Goal: Task Accomplishment & Management: Manage account settings

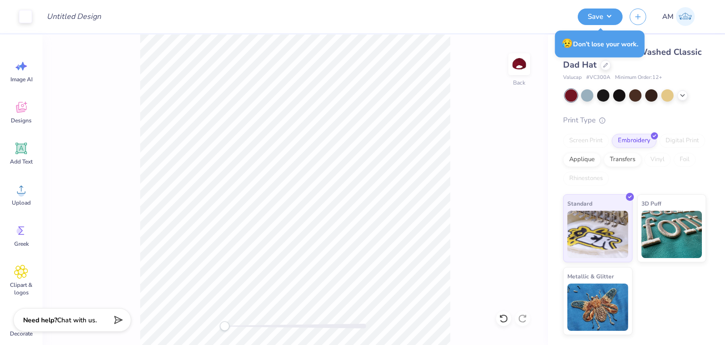
click at [604, 25] on div "Save AM" at bounding box center [648, 16] width 140 height 33
click at [603, 20] on button "Save" at bounding box center [600, 15] width 45 height 17
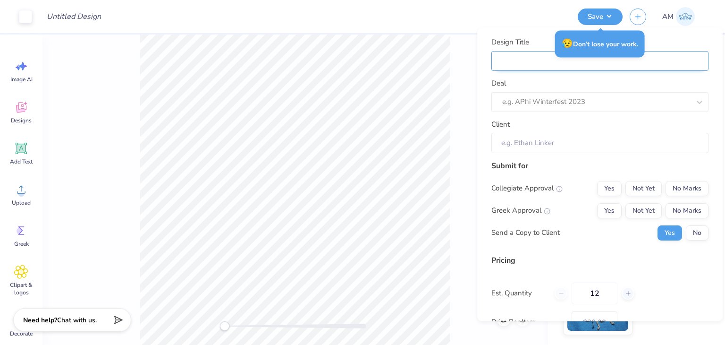
click at [598, 68] on input "Design Title" at bounding box center [600, 61] width 217 height 20
type input "c"
type input "co"
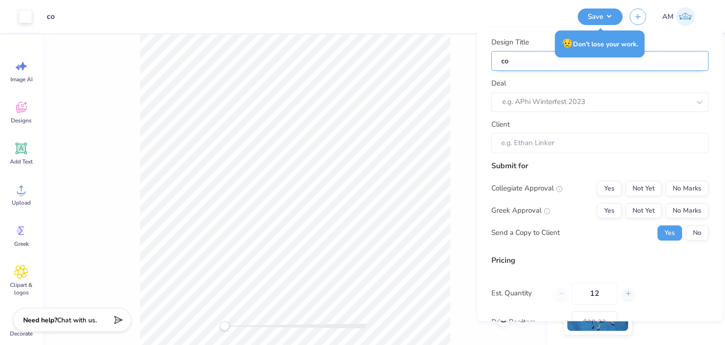
type input "cor"
type input "corn"
type input "corne"
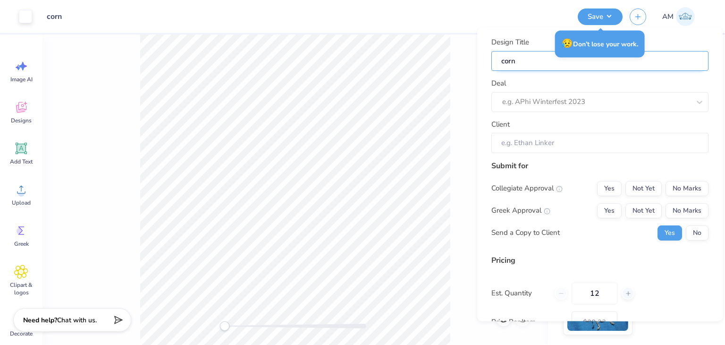
type input "corne"
type input "[PERSON_NAME]"
type input "cornell"
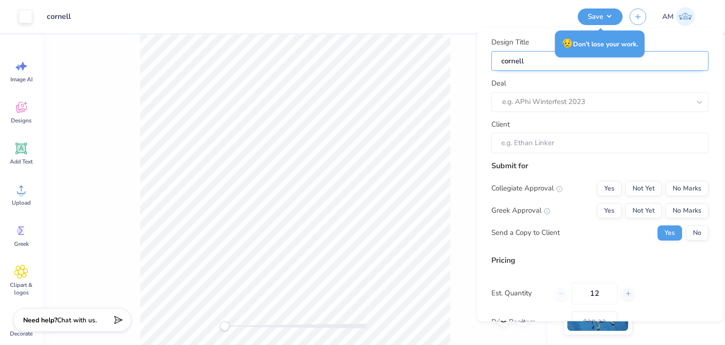
type input "cornell"
type input "cornell c"
type input "cornell ca"
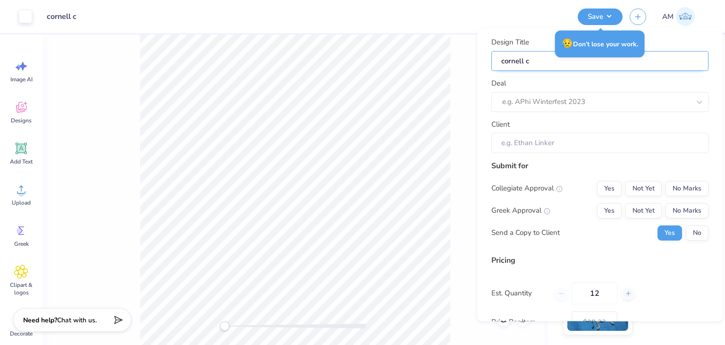
type input "cornell ca"
type input "cornell cap"
click at [583, 104] on div at bounding box center [597, 102] width 188 height 13
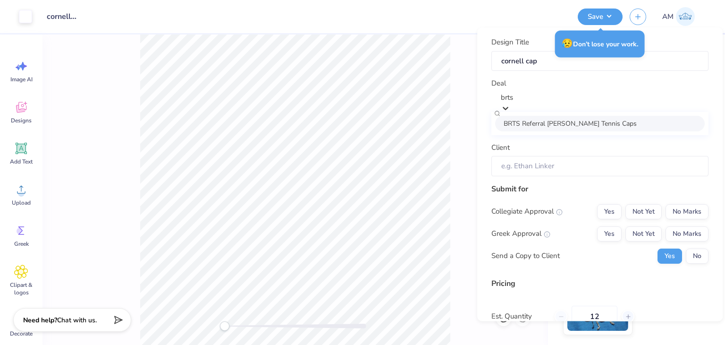
click at [582, 119] on div "BRTS Referral [PERSON_NAME] Tennis Caps" at bounding box center [600, 124] width 210 height 16
type input "brts"
type input "[PERSON_NAME]"
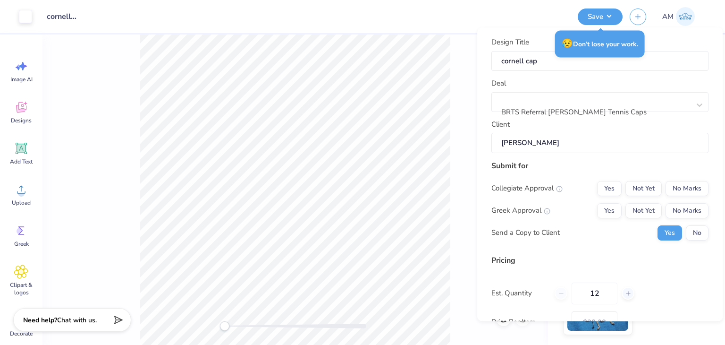
click at [692, 196] on div "Collegiate Approval Yes Not Yet No Marks Greek Approval Yes Not Yet No Marks Se…" at bounding box center [600, 211] width 217 height 60
click at [685, 187] on button "No Marks" at bounding box center [687, 188] width 43 height 15
click at [688, 205] on button "No Marks" at bounding box center [687, 210] width 43 height 15
click at [633, 187] on button "Not Yet" at bounding box center [644, 188] width 36 height 15
click at [690, 231] on button "No" at bounding box center [697, 232] width 23 height 15
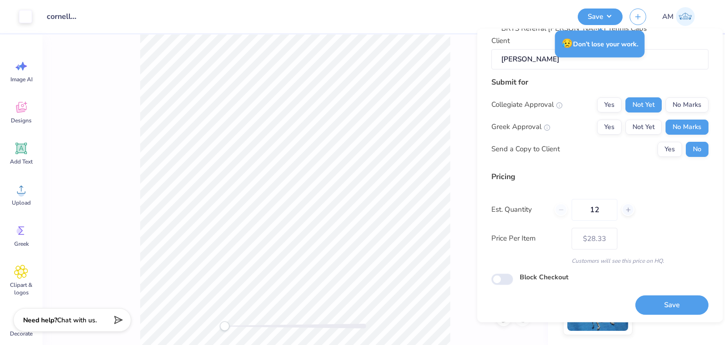
scroll to position [86, 0]
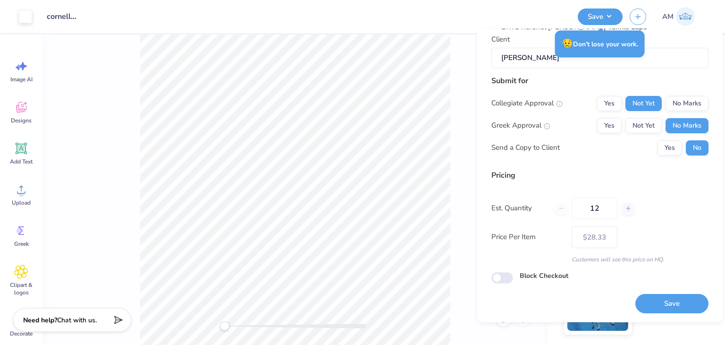
click at [656, 313] on div "Design Title cornell cap Deal BRTS Referral [PERSON_NAME] Tennis Caps Client [P…" at bounding box center [601, 175] width 246 height 293
click at [658, 307] on button "Save" at bounding box center [672, 303] width 73 height 19
type input "– –"
